Goal: Task Accomplishment & Management: Complete application form

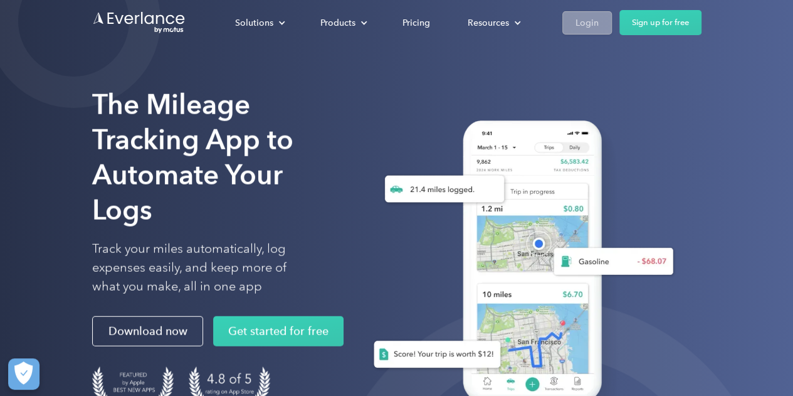
click at [589, 13] on link "Login" at bounding box center [587, 22] width 50 height 23
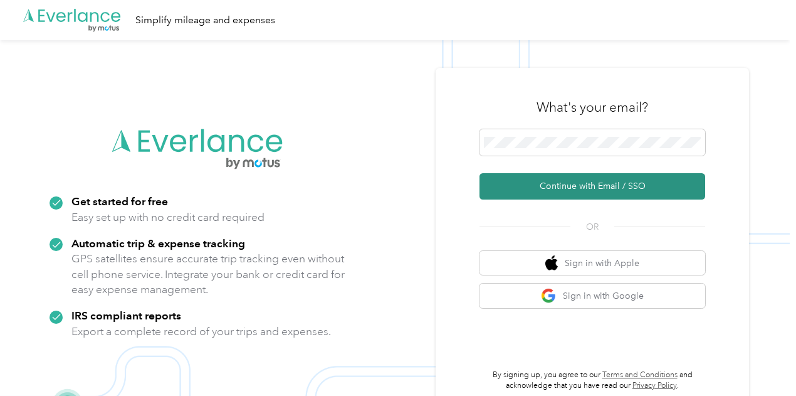
click at [604, 186] on button "Continue with Email / SSO" at bounding box center [593, 186] width 226 height 26
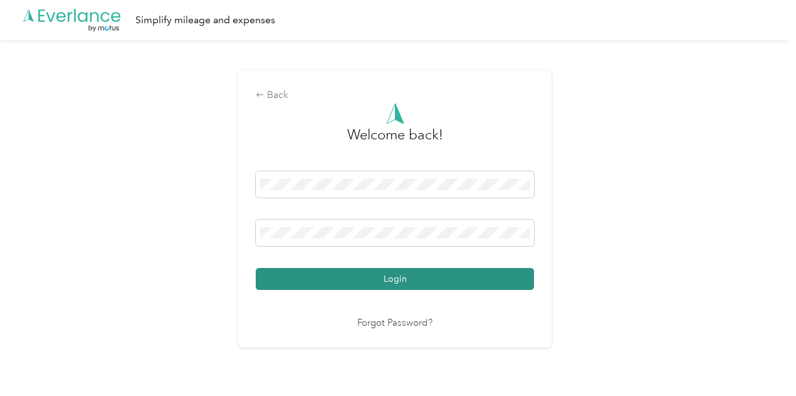
click at [469, 277] on button "Login" at bounding box center [395, 279] width 278 height 22
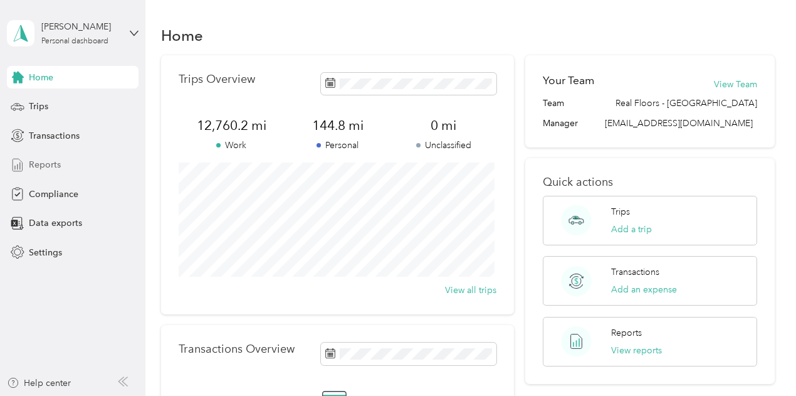
click at [55, 169] on span "Reports" at bounding box center [45, 164] width 32 height 13
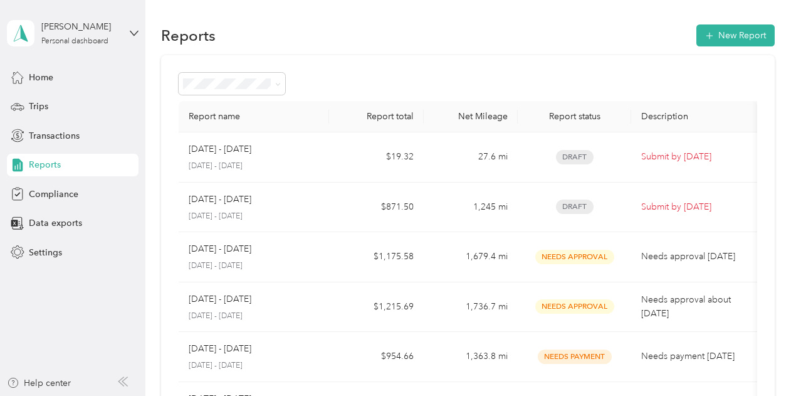
click at [346, 207] on td "$871.50" at bounding box center [376, 207] width 94 height 50
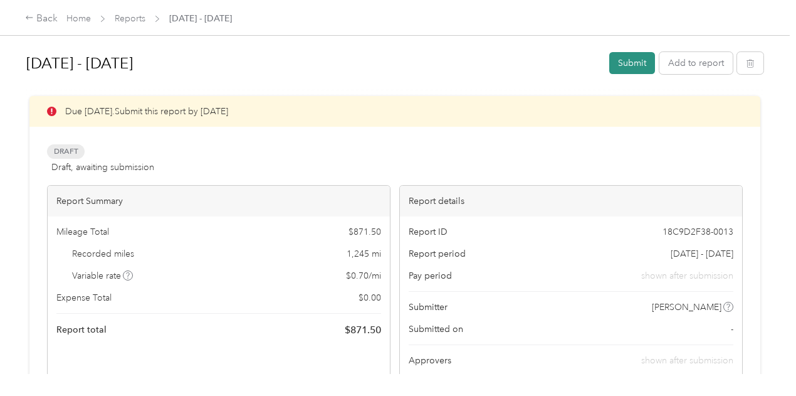
click at [626, 66] on button "Submit" at bounding box center [632, 63] width 46 height 22
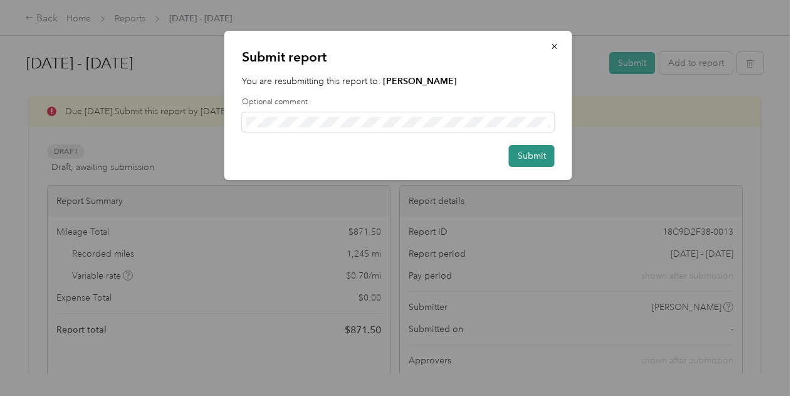
click at [528, 155] on button "Submit" at bounding box center [532, 156] width 46 height 22
